Goal: Communication & Community: Connect with others

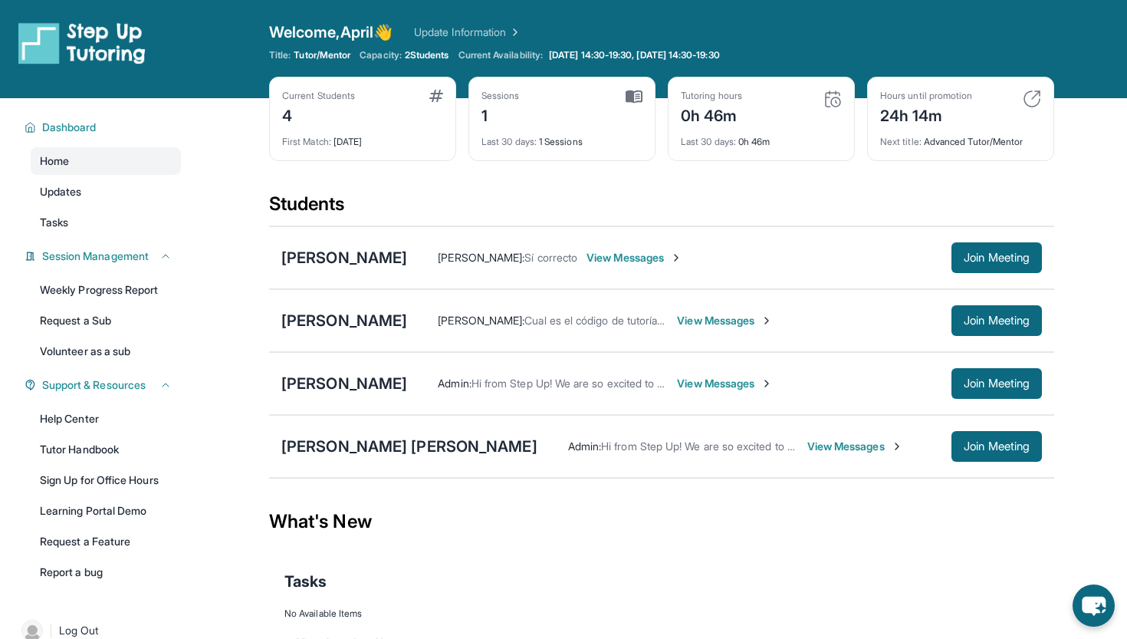
scroll to position [25, 0]
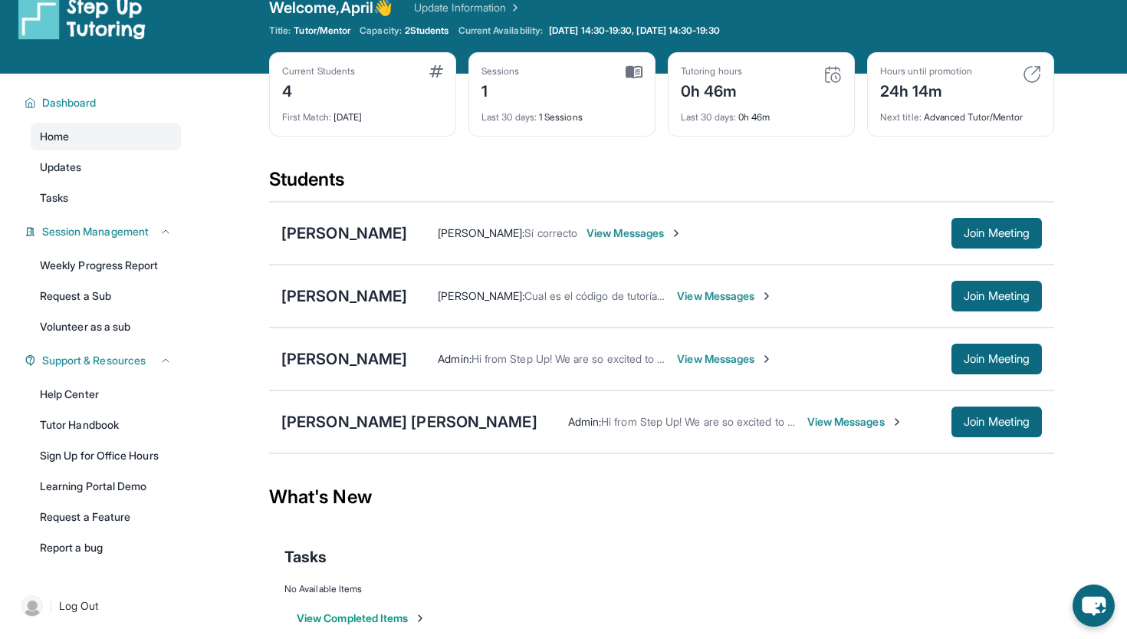
click at [773, 294] on span "View Messages" at bounding box center [725, 295] width 96 height 15
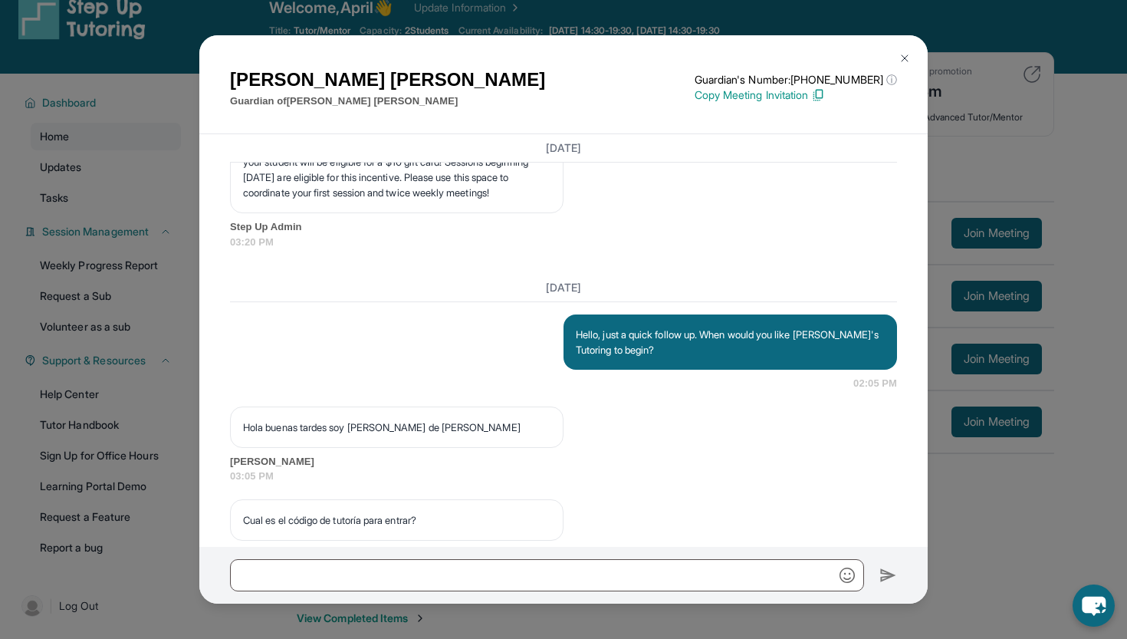
scroll to position [1904, 0]
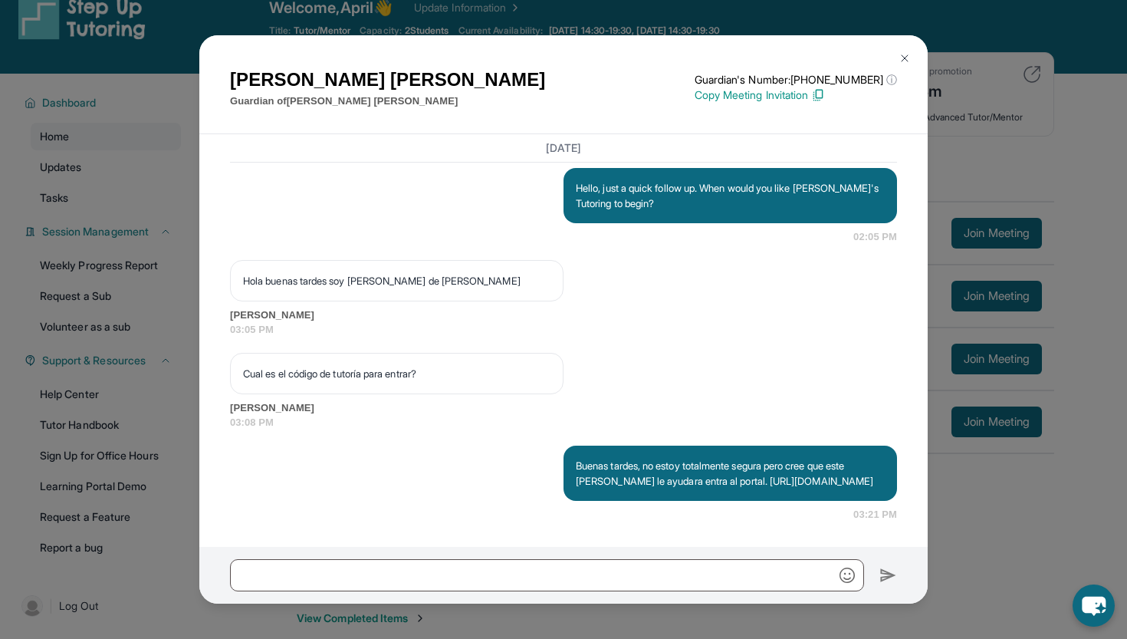
click at [905, 54] on img at bounding box center [905, 58] width 12 height 12
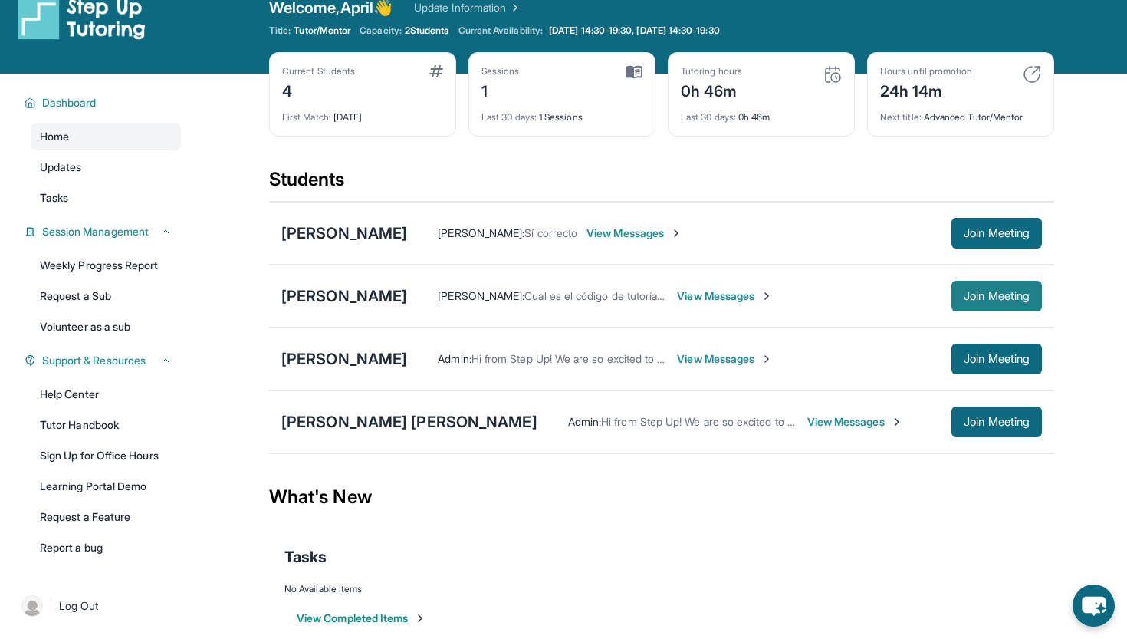
click at [978, 298] on span "Join Meeting" at bounding box center [997, 295] width 66 height 9
click at [972, 295] on span "Join Meeting" at bounding box center [997, 295] width 66 height 9
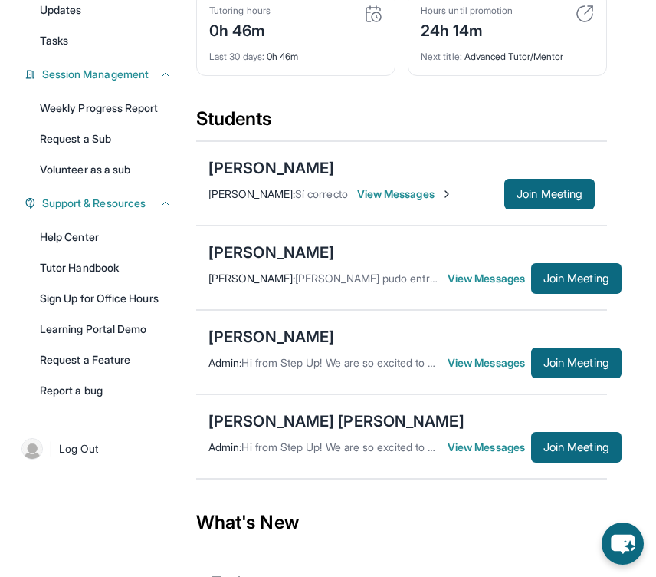
scroll to position [189, 0]
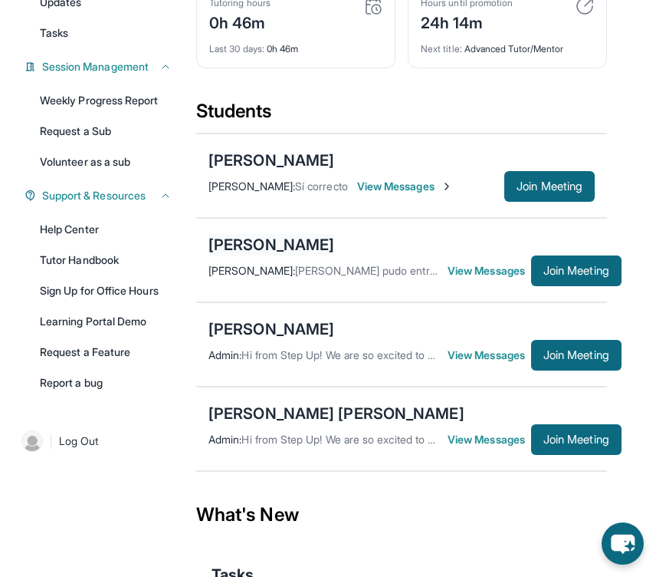
click at [314, 254] on div "[PERSON_NAME]" at bounding box center [272, 244] width 126 height 21
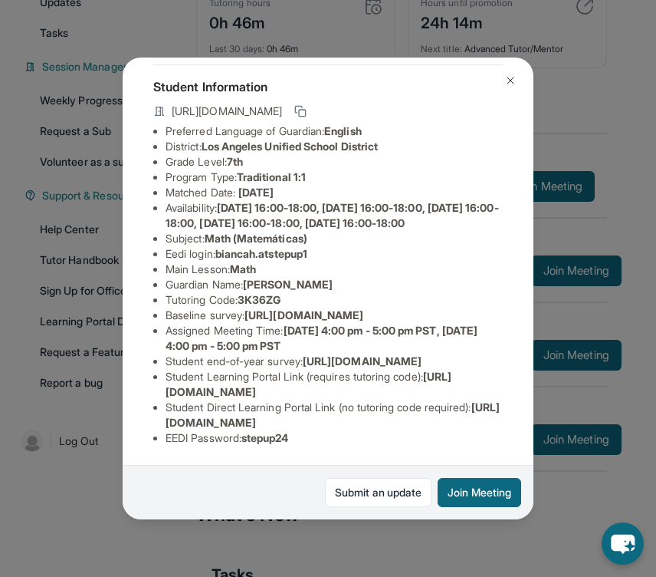
scroll to position [199, 0]
click at [511, 96] on button at bounding box center [510, 80] width 31 height 31
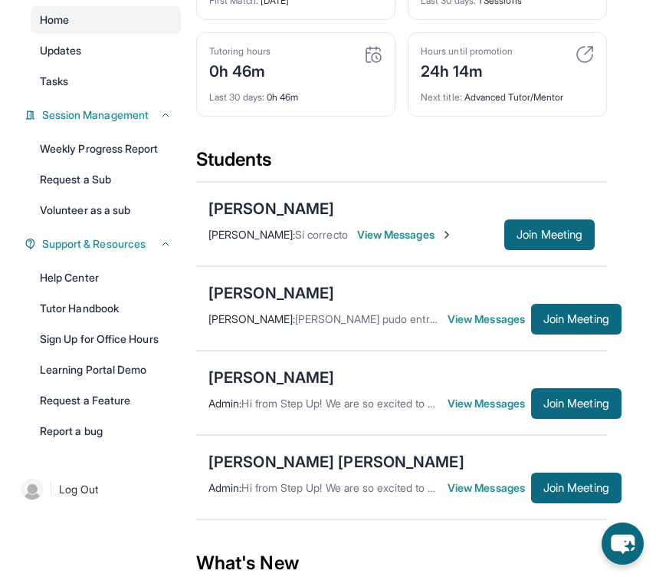
scroll to position [305, 0]
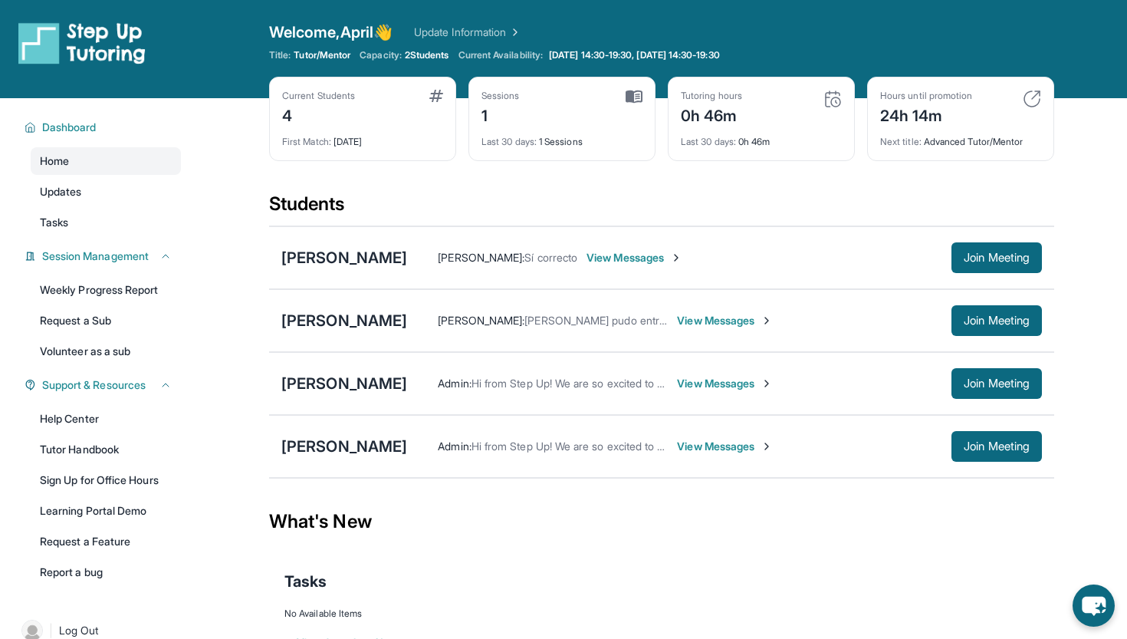
click at [764, 318] on span "View Messages" at bounding box center [725, 320] width 96 height 15
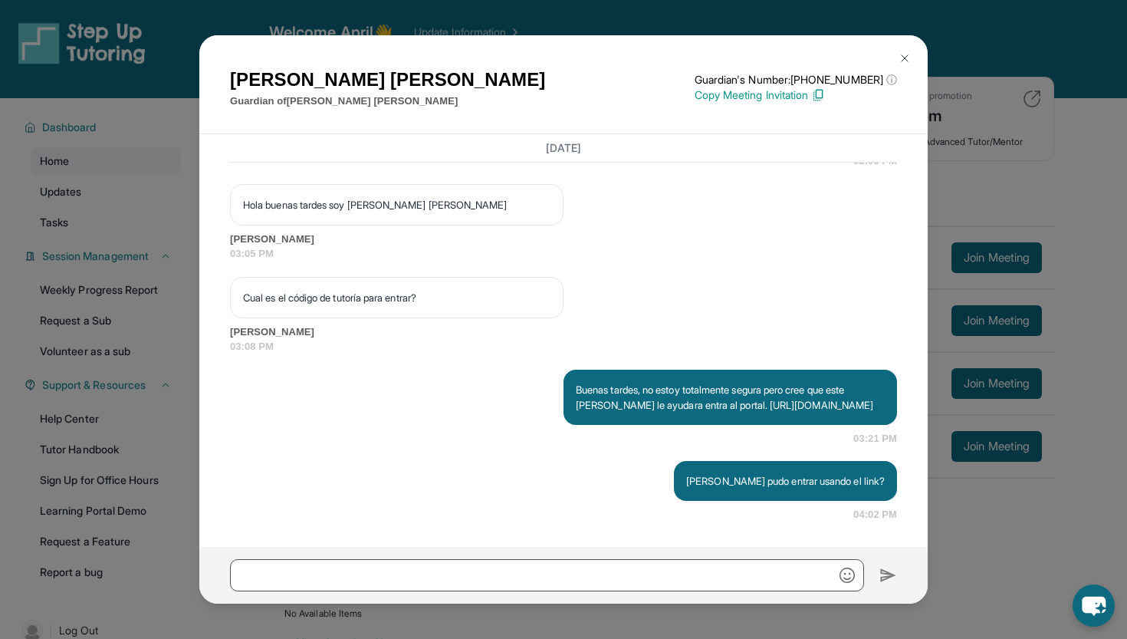
scroll to position [1981, 0]
click at [725, 96] on p "Copy Meeting Invitation" at bounding box center [796, 94] width 202 height 15
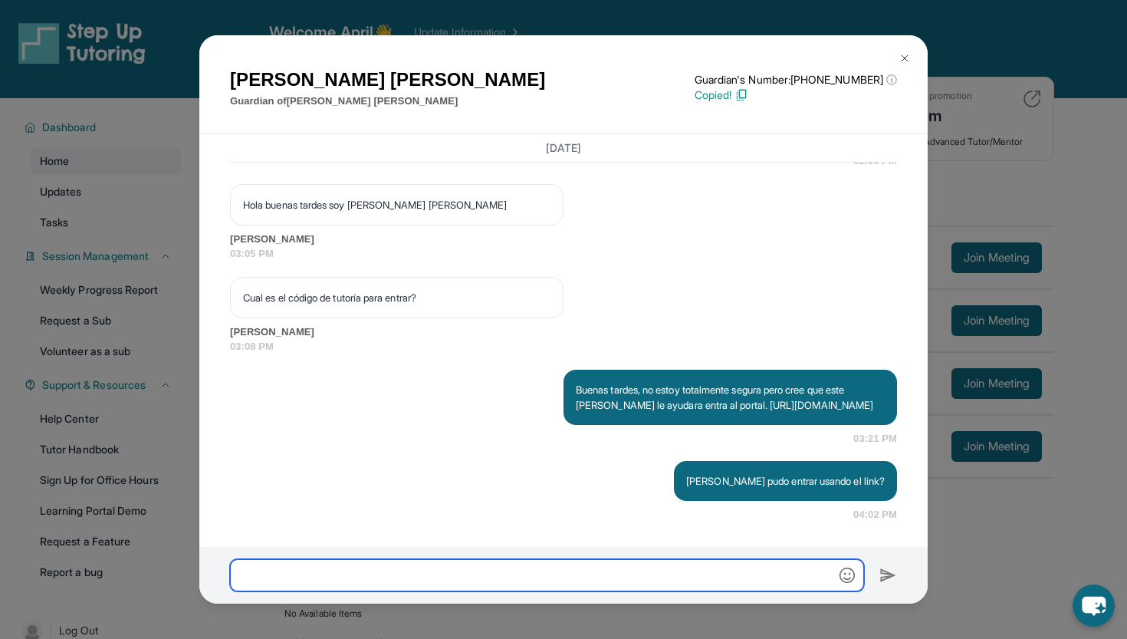
click at [627, 580] on input "text" at bounding box center [547, 575] width 634 height 32
